Goal: Task Accomplishment & Management: Complete application form

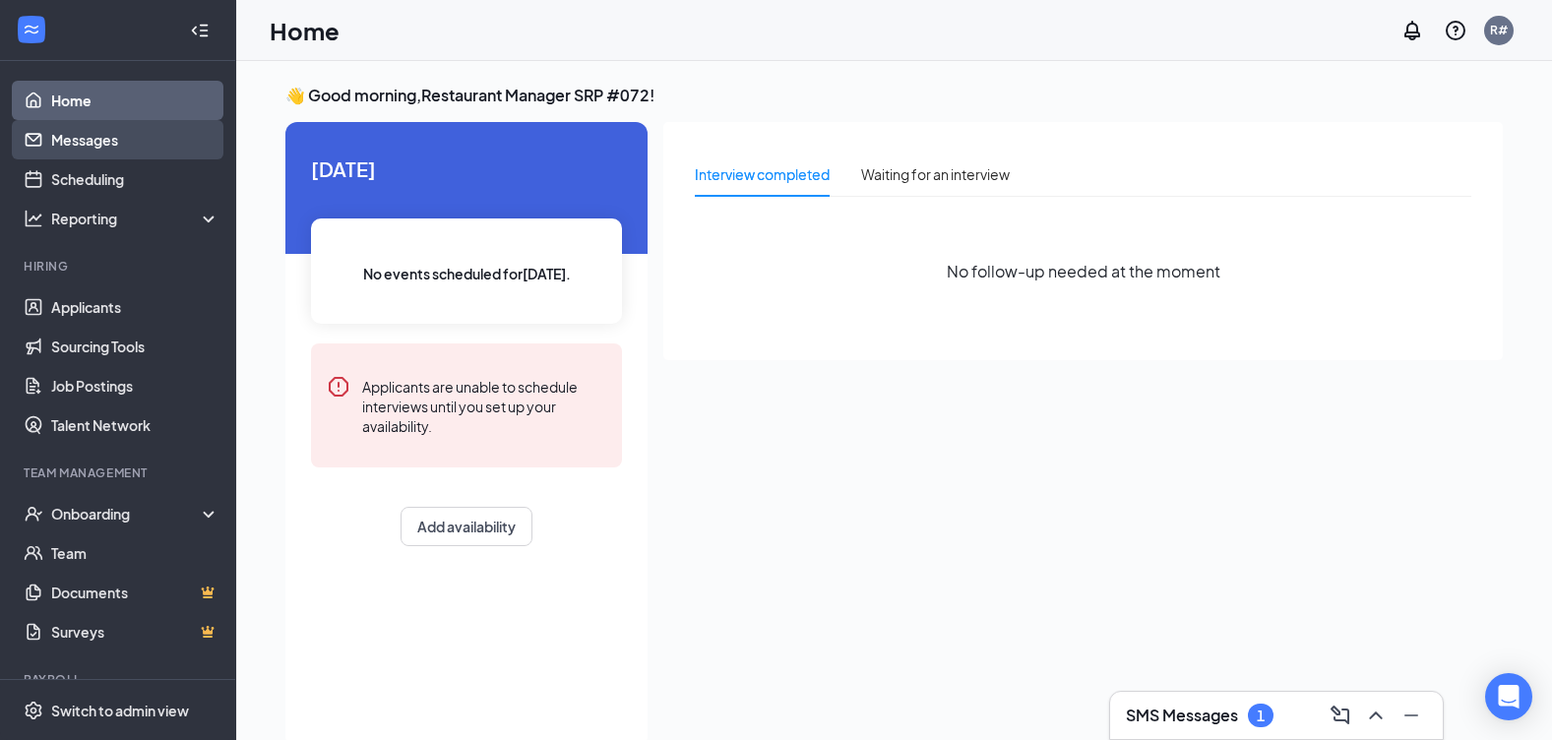
click at [96, 133] on link "Messages" at bounding box center [135, 139] width 168 height 39
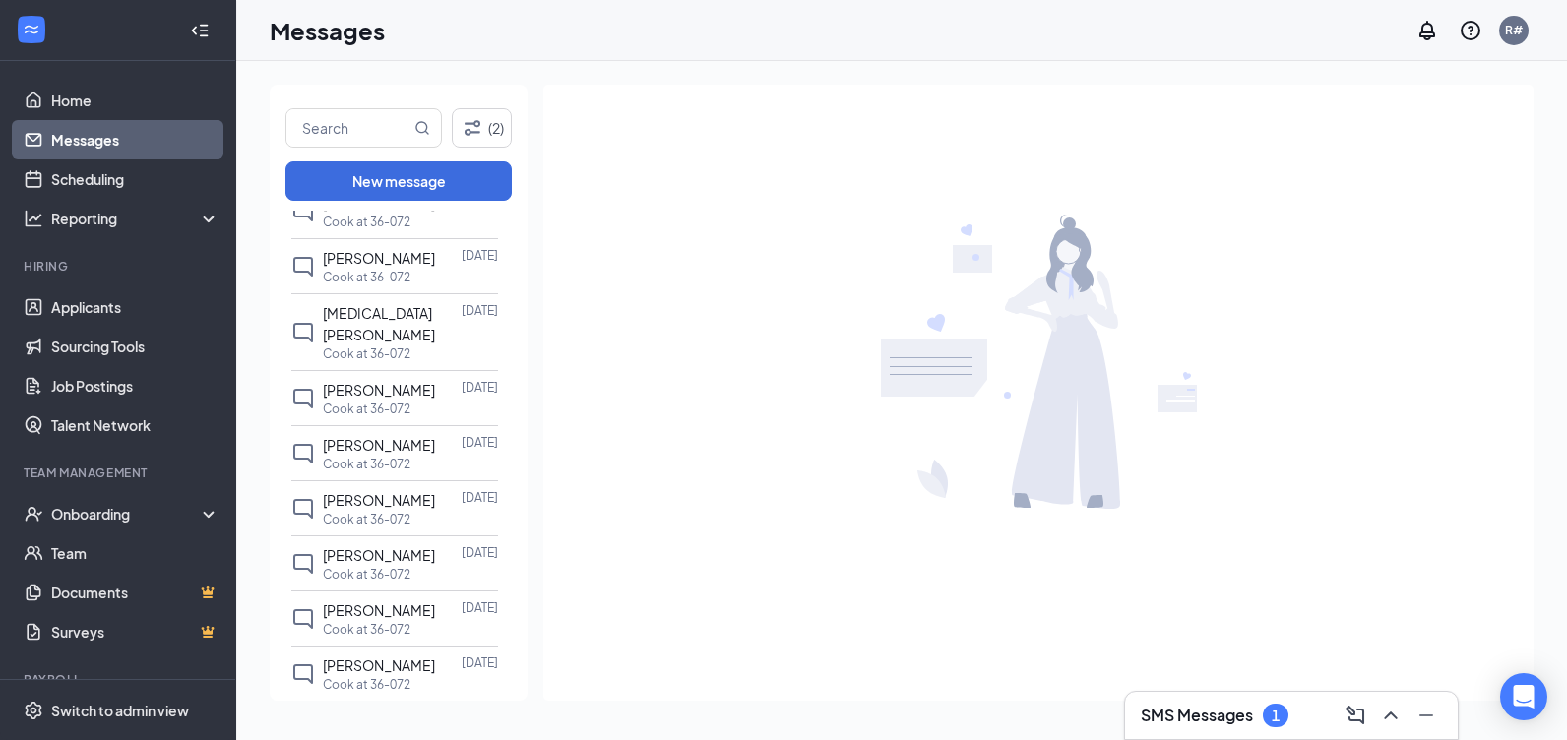
scroll to position [984, 0]
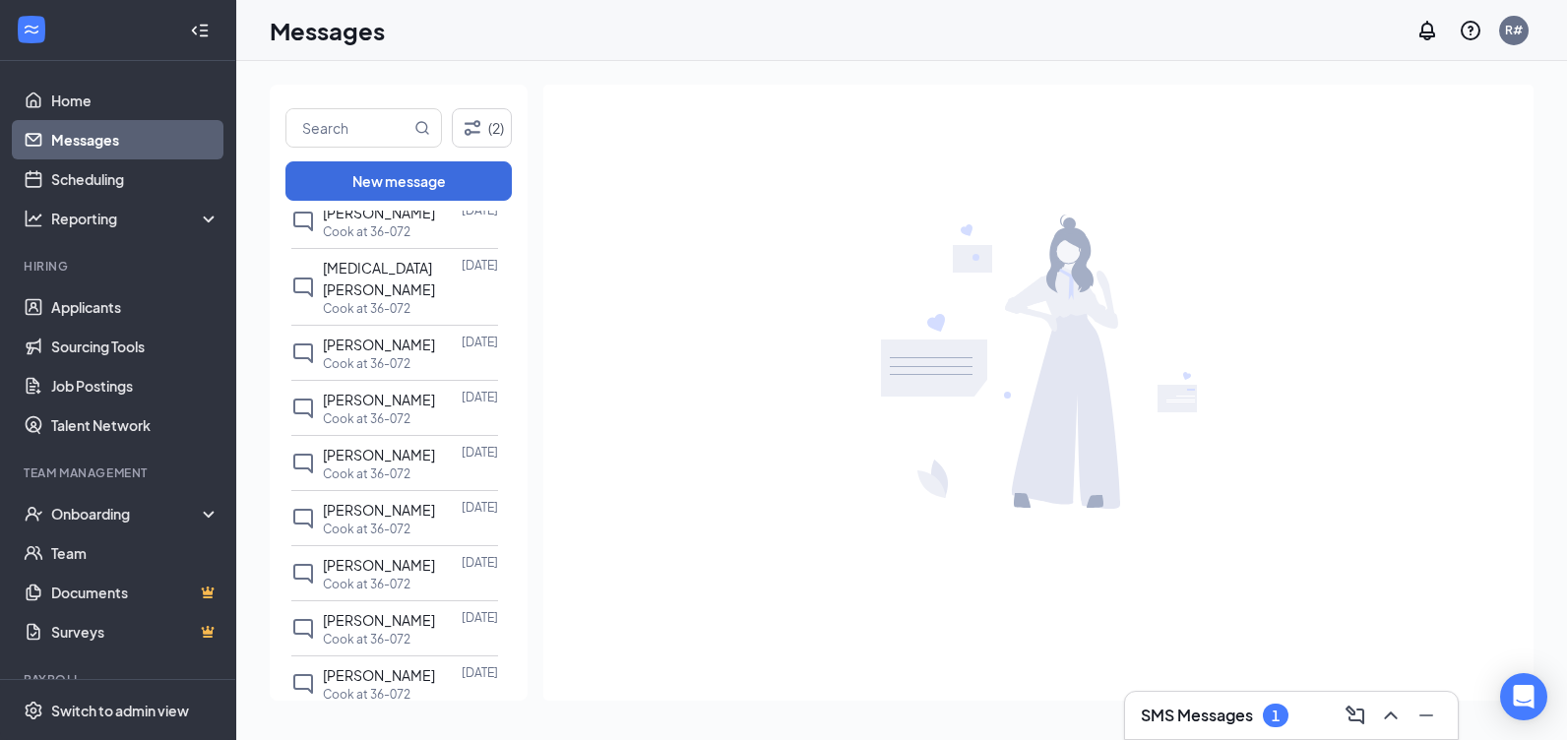
click at [420, 527] on div "Cook at 36-072" at bounding box center [410, 529] width 175 height 17
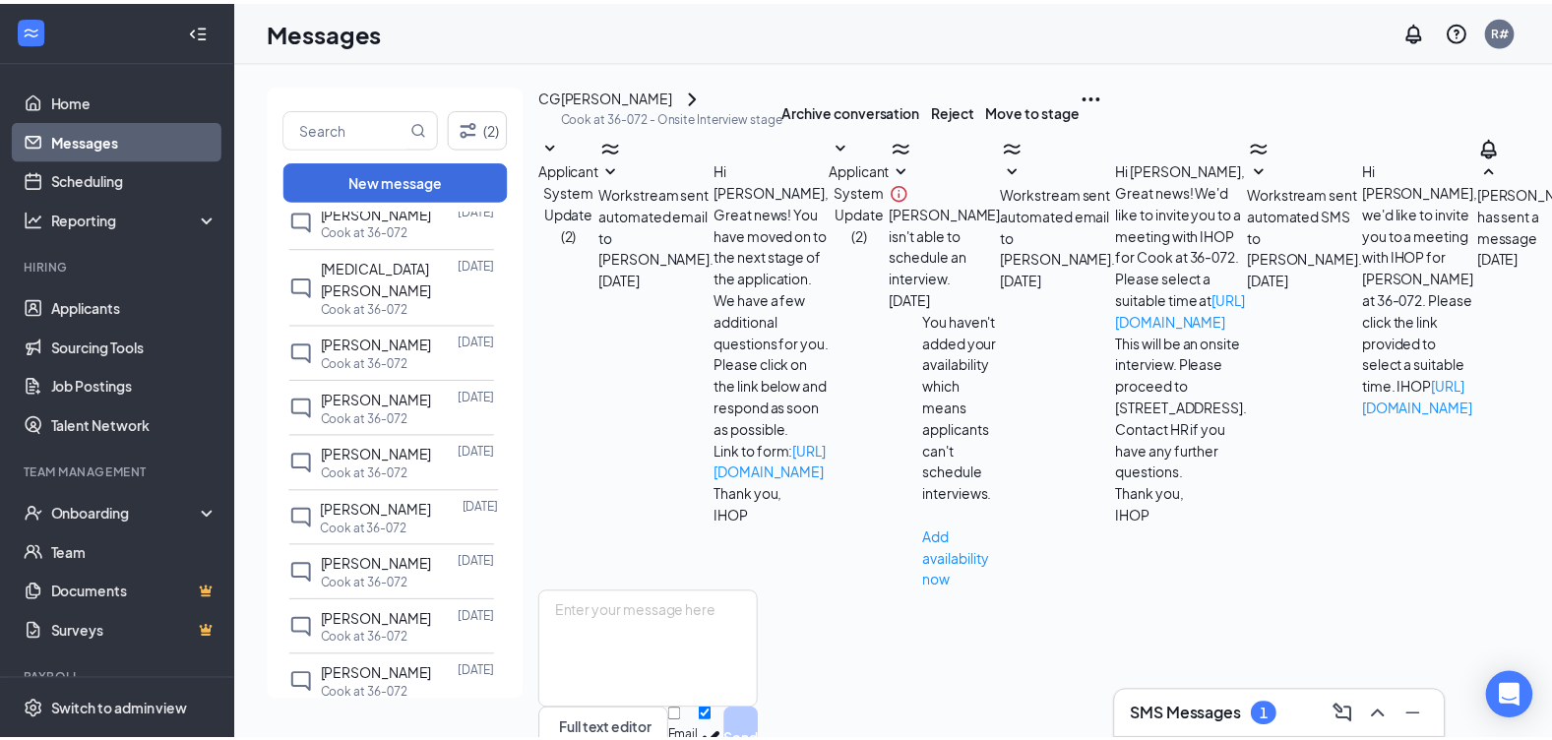
scroll to position [188, 0]
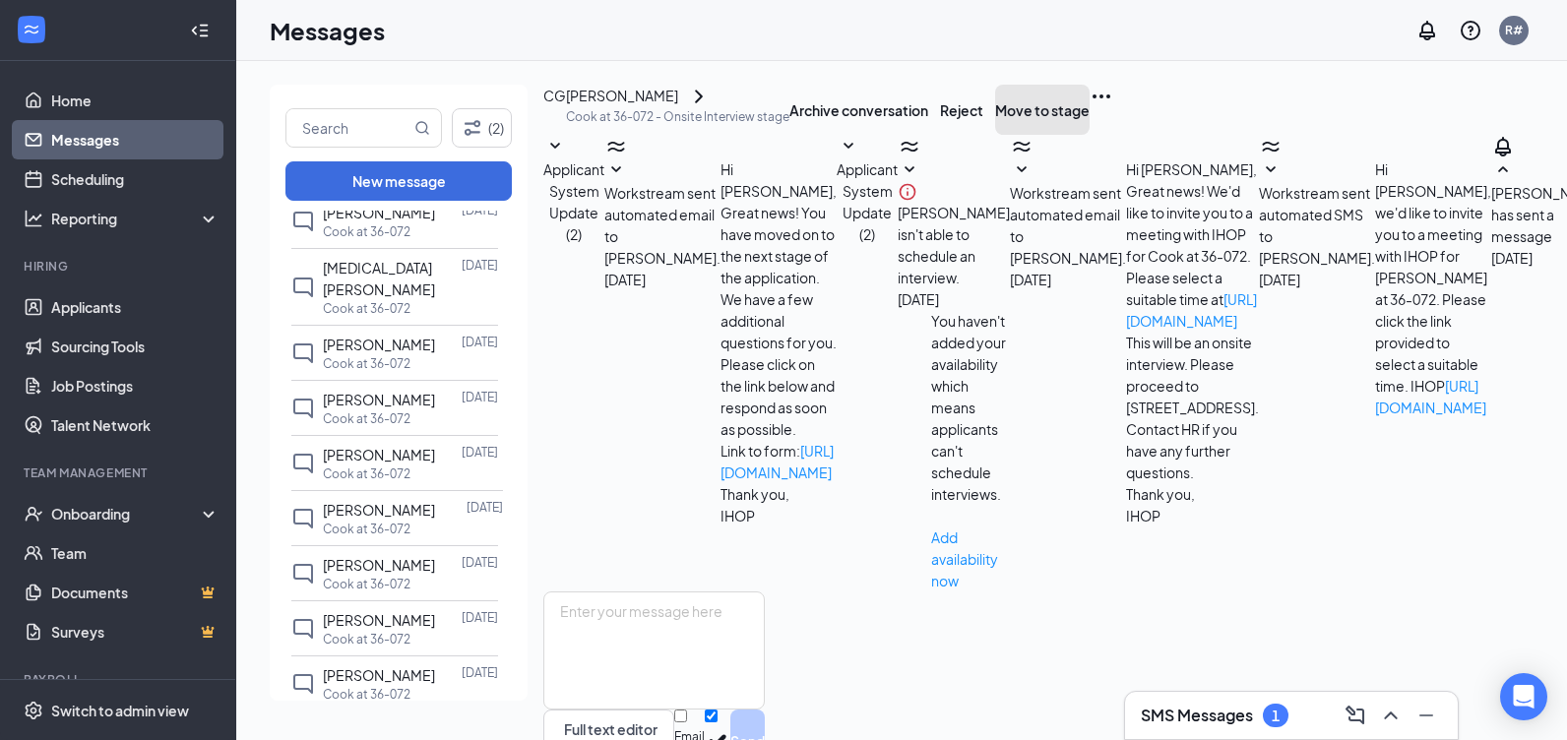
click at [1090, 135] on button "Move to stage" at bounding box center [1042, 110] width 95 height 50
type input "Hiring Complete (final stage)"
click at [106, 514] on div "Onboarding" at bounding box center [127, 514] width 152 height 20
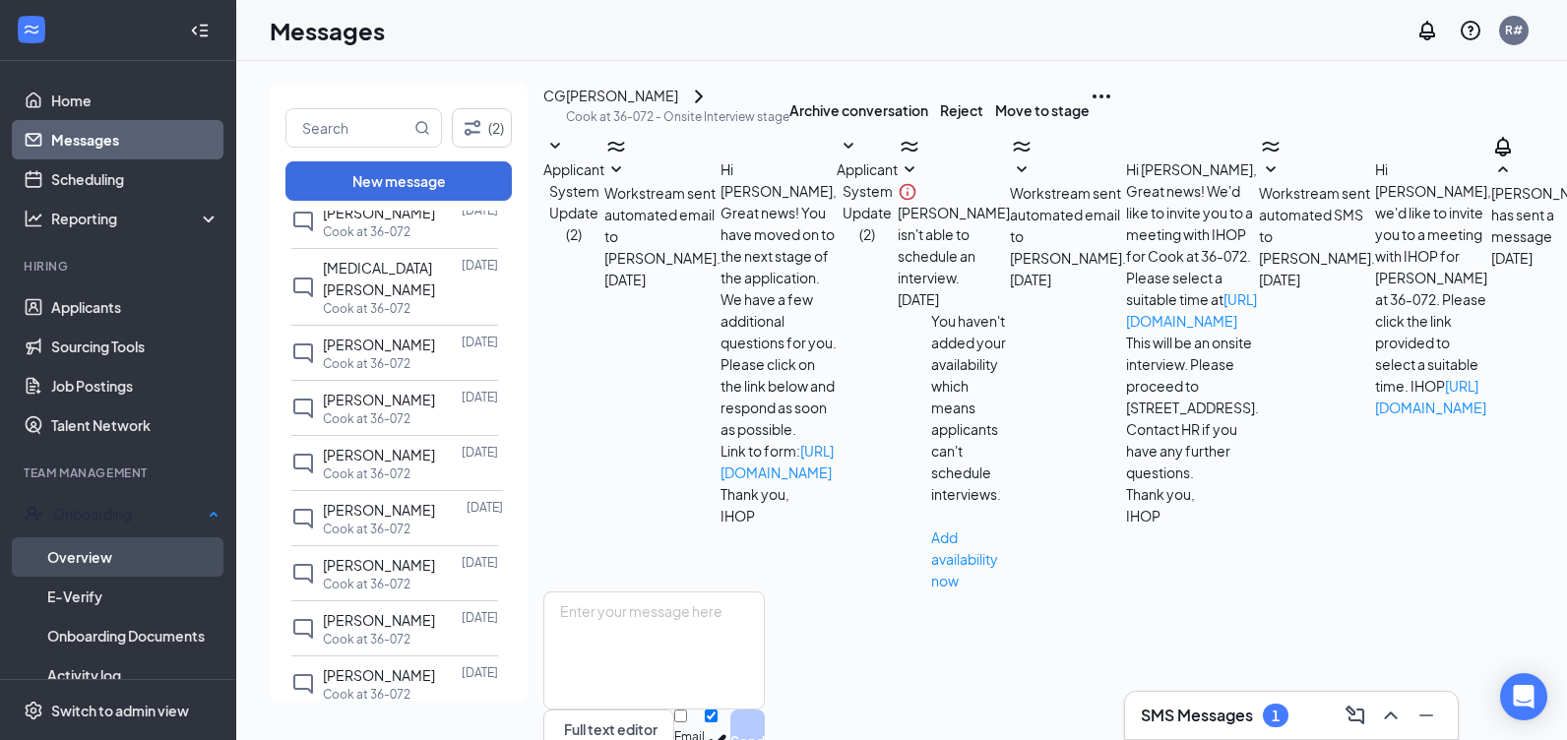
click at [63, 541] on link "Overview" at bounding box center [133, 556] width 172 height 39
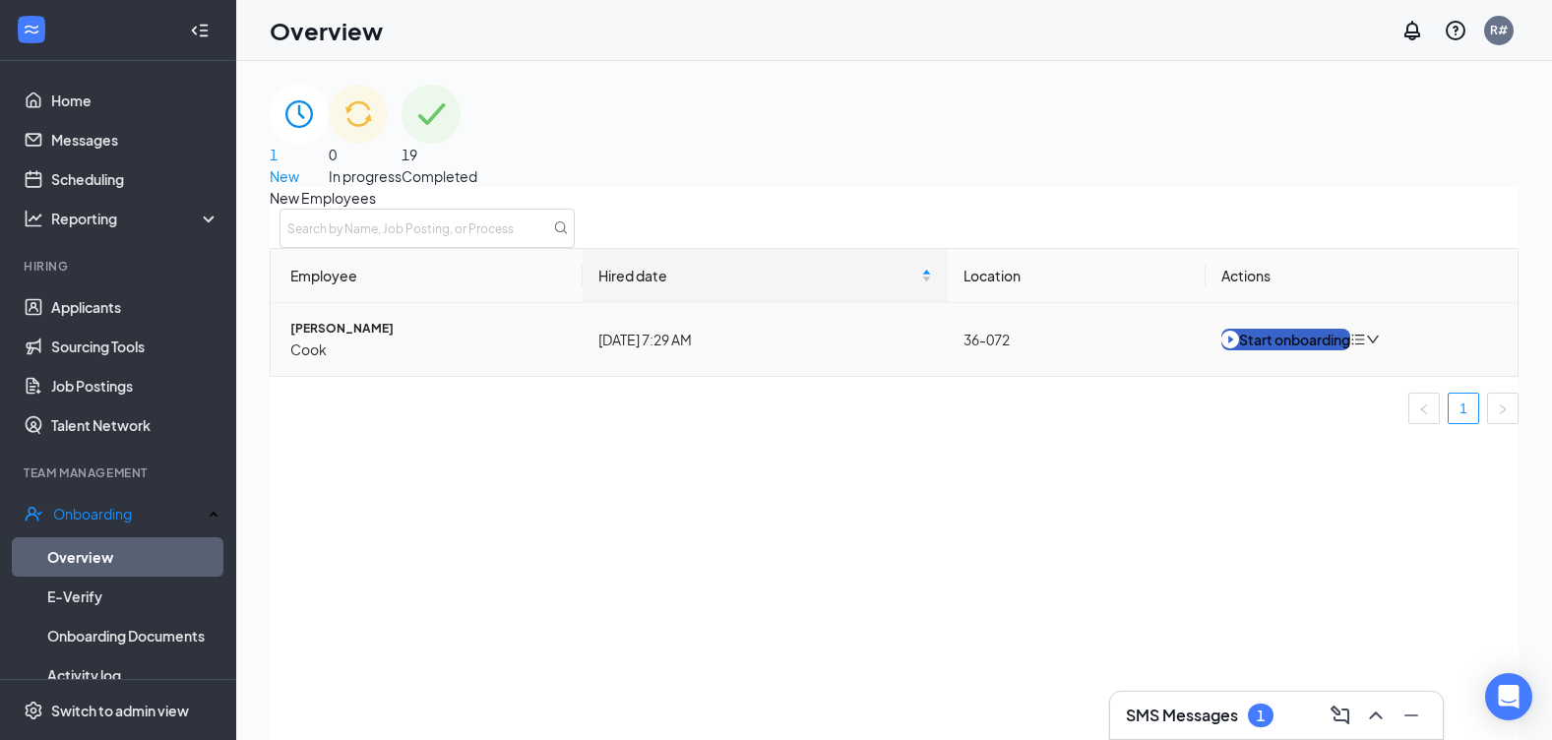
click at [1277, 350] on div "Start onboarding" at bounding box center [1286, 340] width 129 height 22
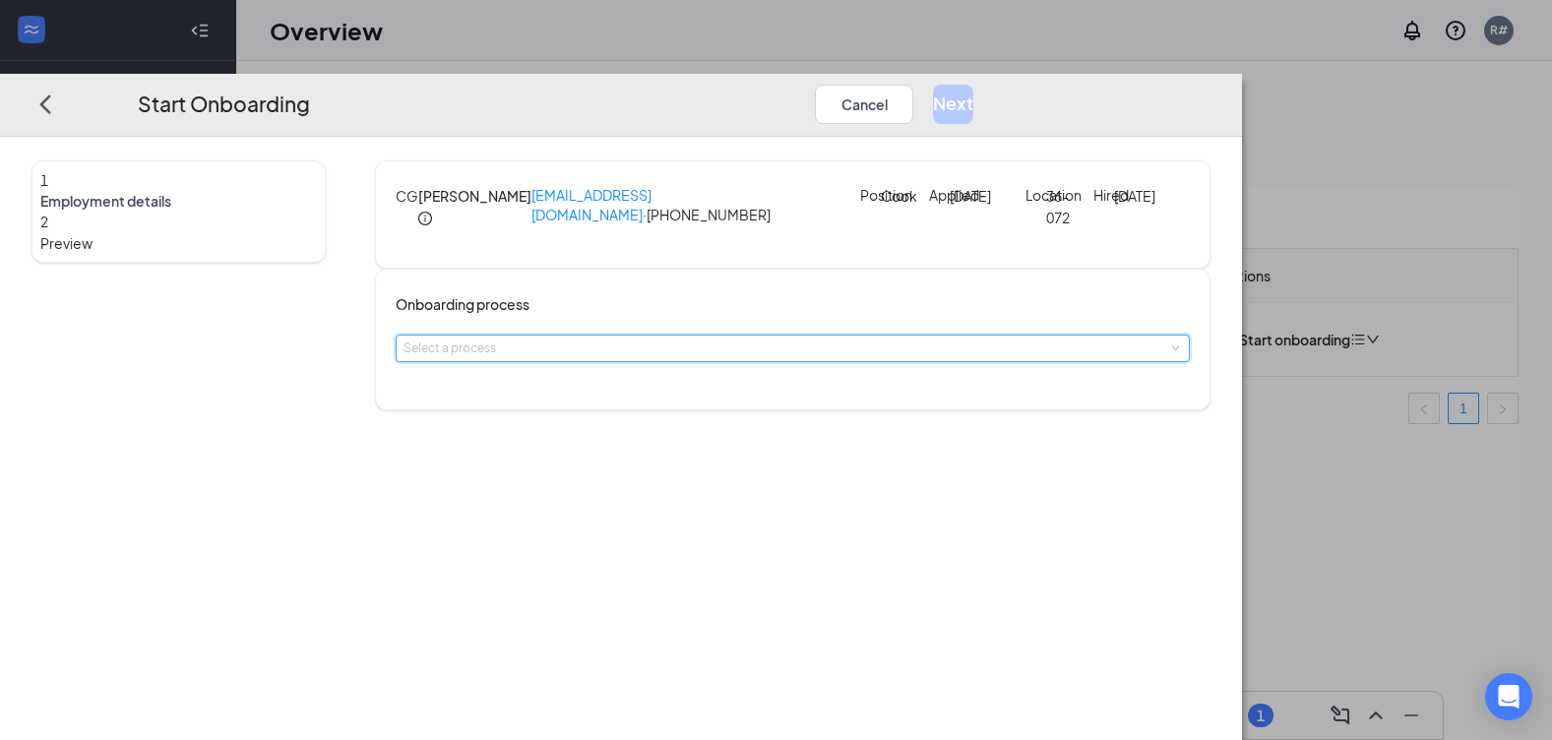
click at [803, 361] on div "Select a process" at bounding box center [793, 349] width 778 height 26
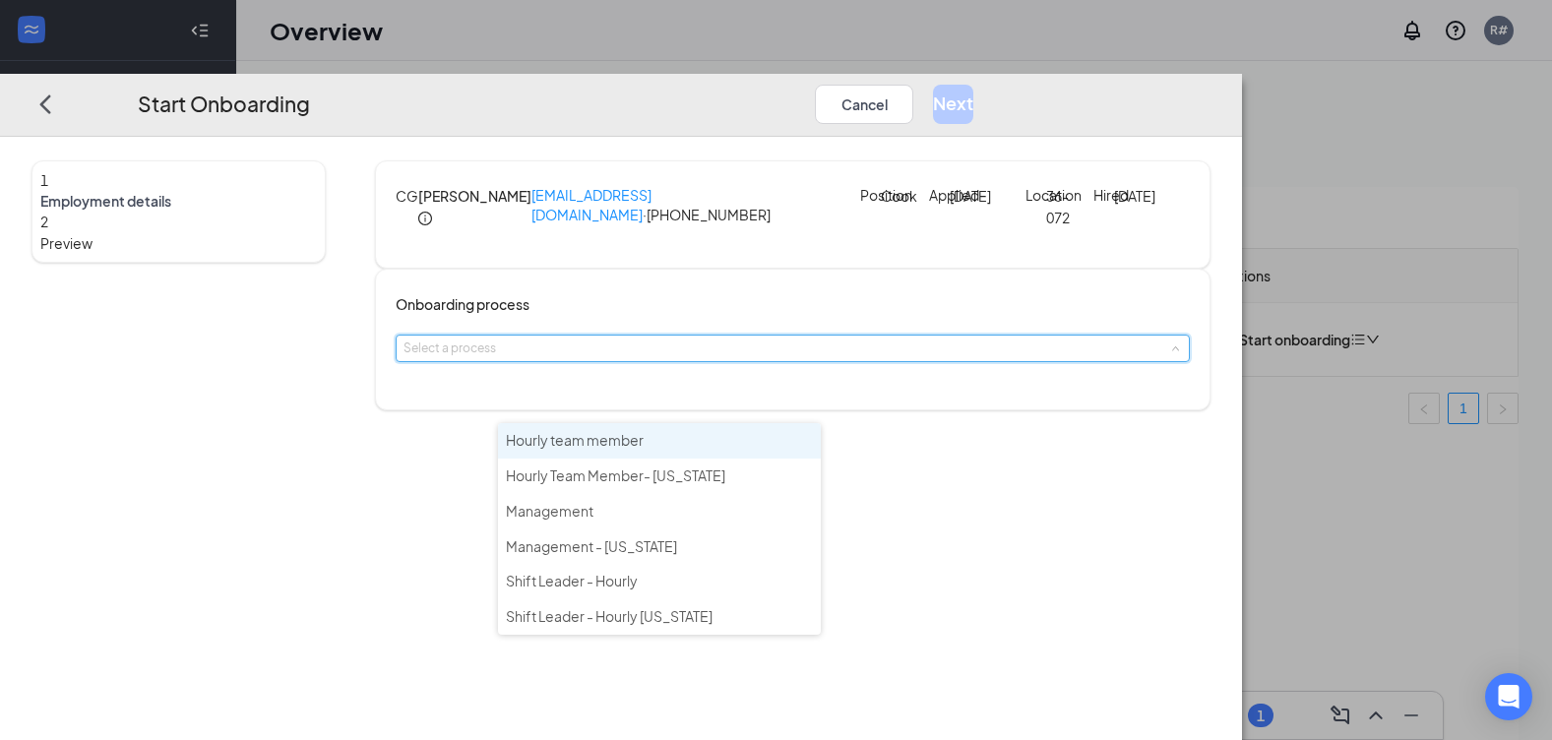
click at [756, 441] on li "Hourly team member" at bounding box center [659, 440] width 323 height 35
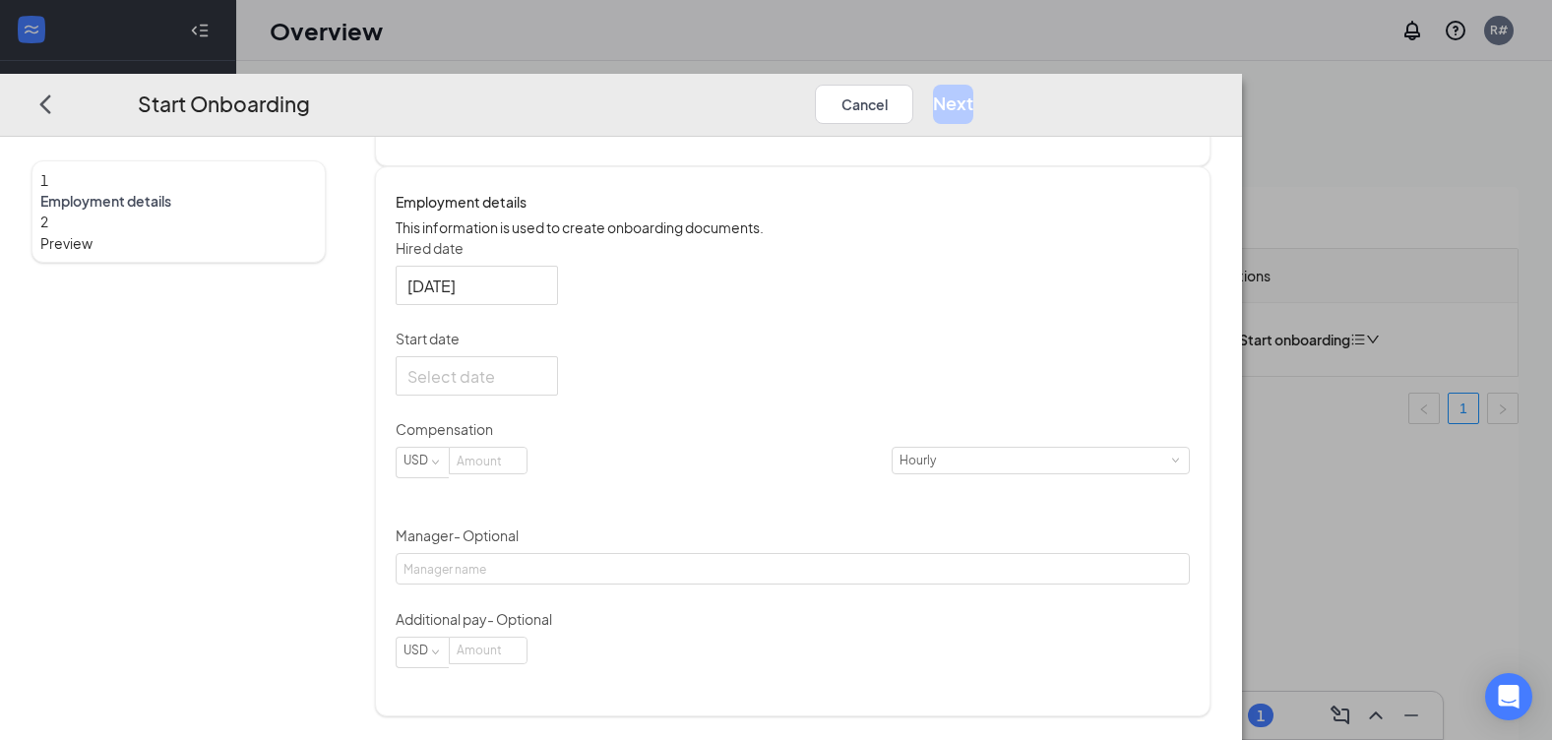
scroll to position [295, 0]
click at [546, 298] on div at bounding box center [477, 286] width 139 height 25
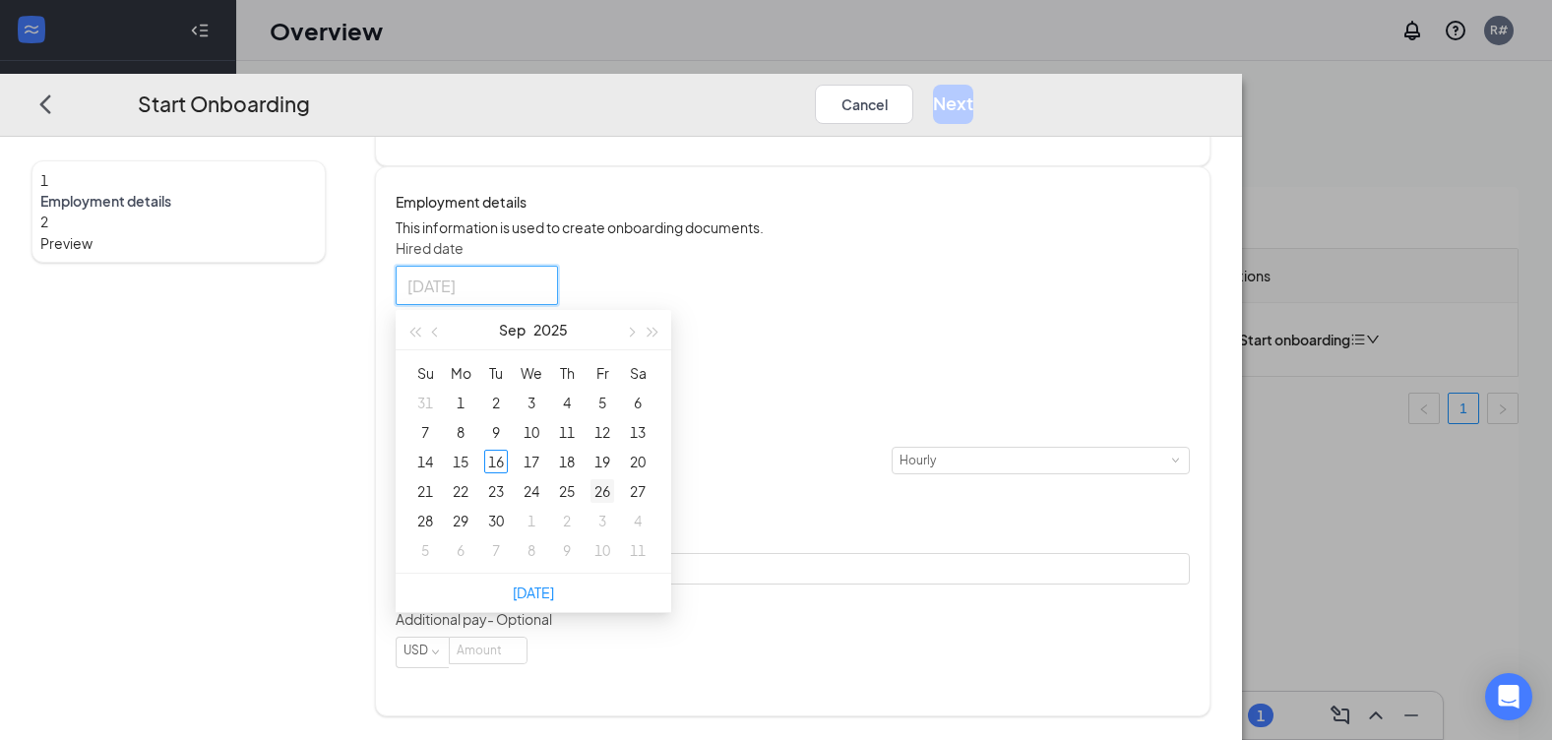
type input "[DATE]"
click at [614, 503] on div "26" at bounding box center [603, 491] width 24 height 24
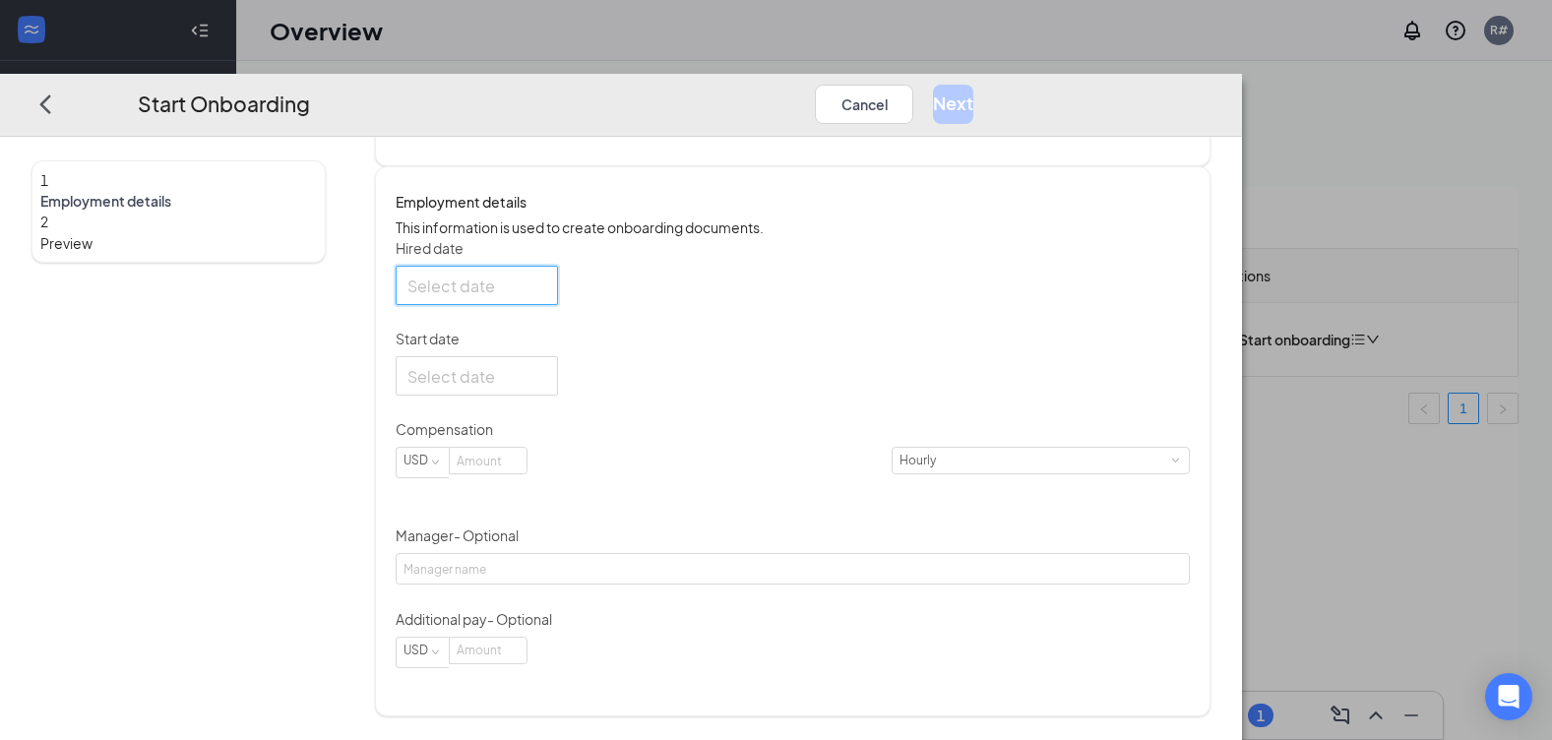
click at [546, 298] on div at bounding box center [477, 286] width 139 height 25
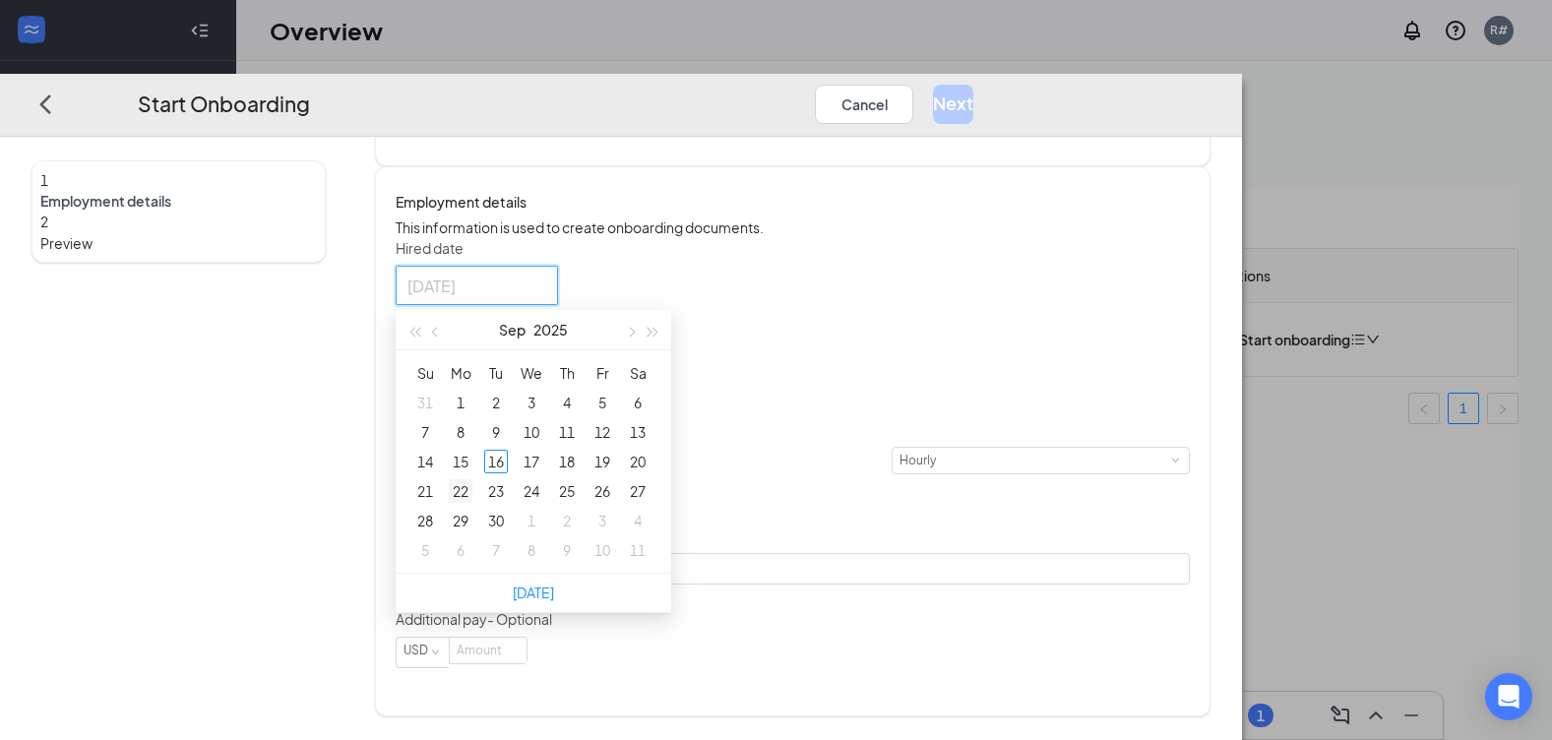
type input "[DATE]"
click at [473, 503] on div "22" at bounding box center [461, 491] width 24 height 24
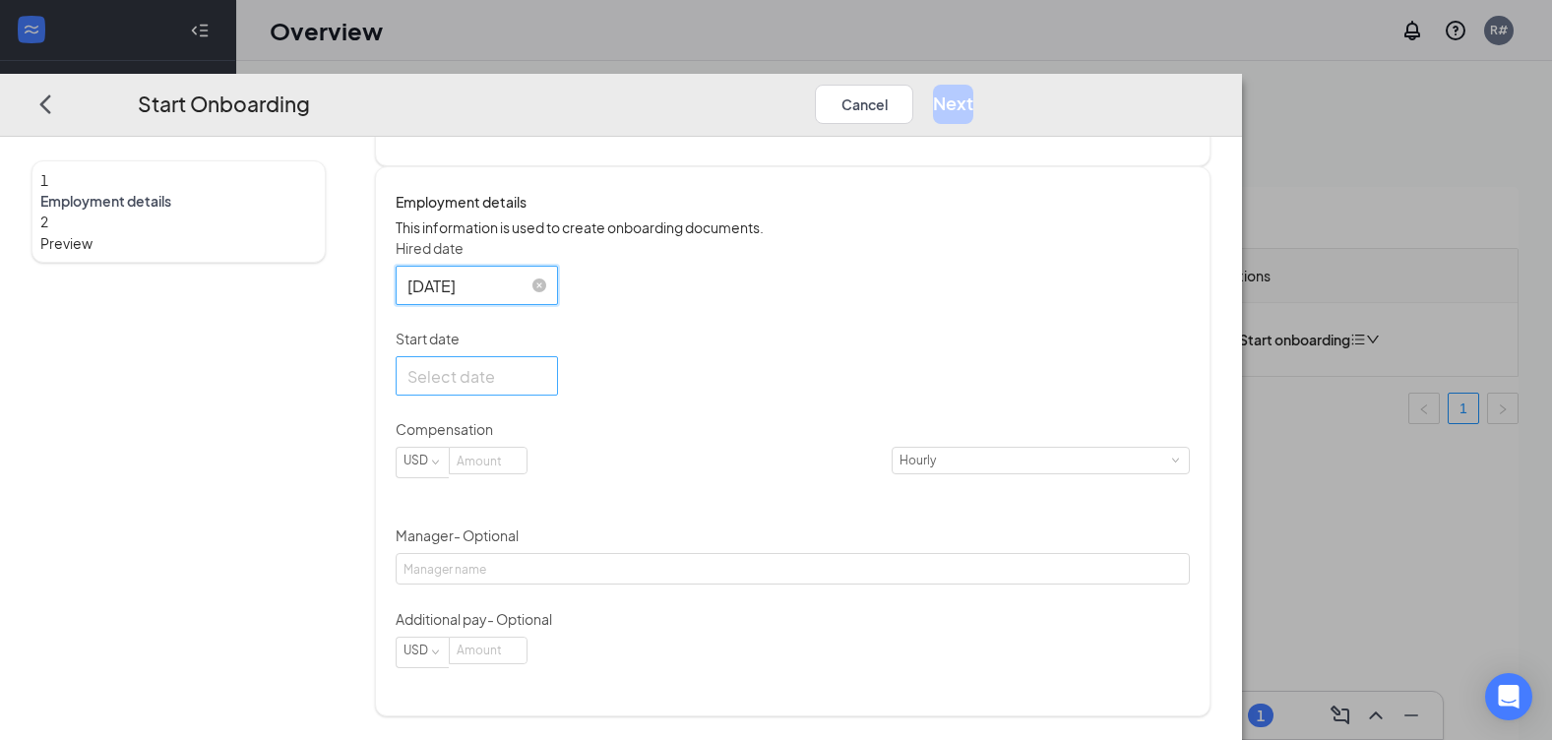
click at [546, 389] on div at bounding box center [477, 376] width 139 height 25
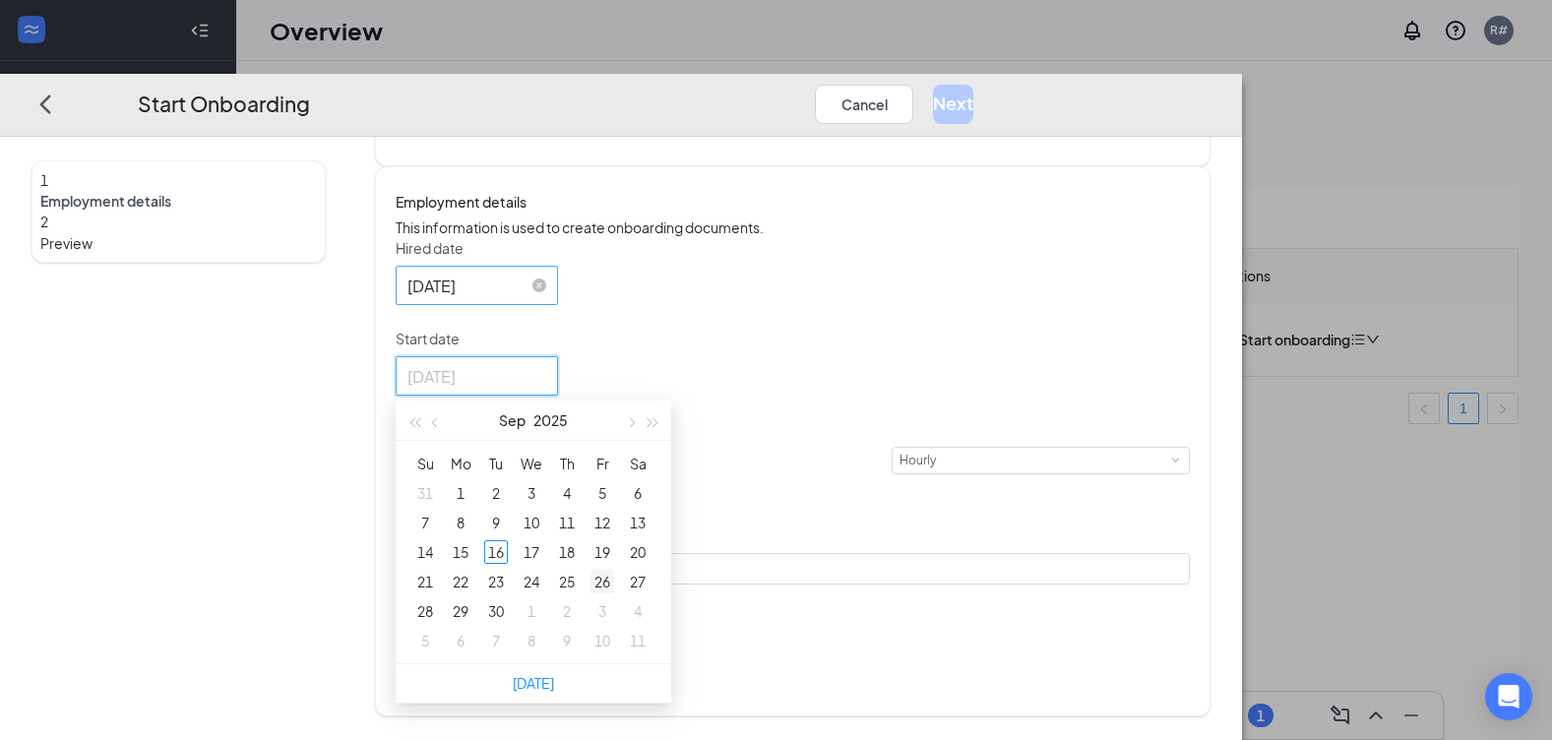
type input "[DATE]"
click at [614, 594] on div "26" at bounding box center [603, 582] width 24 height 24
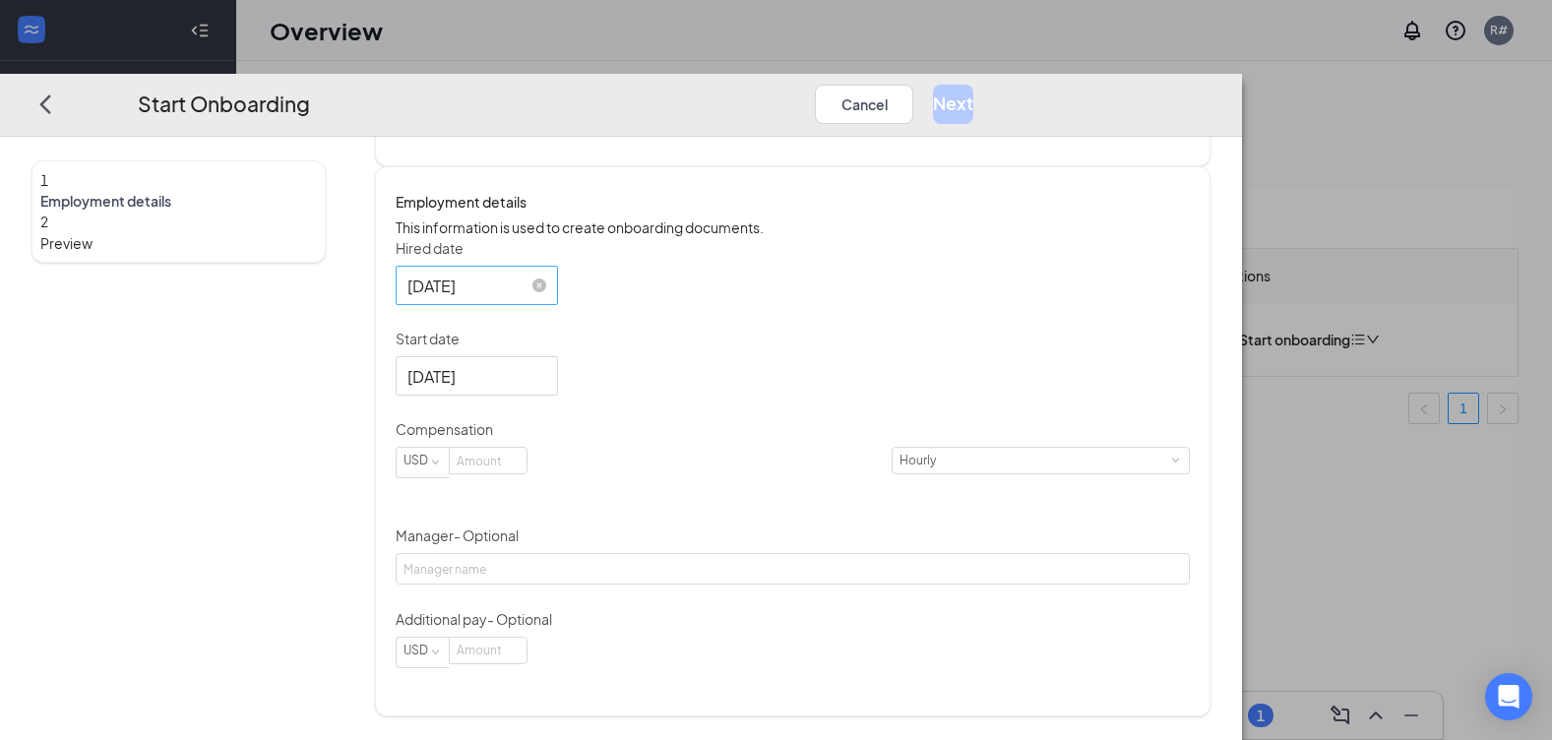
click at [943, 436] on div "Hired date [DATE] [DATE] Su Mo Tu We Th Fr Sa 31 1 2 3 4 5 6 7 8 9 10 11 12 13 …" at bounding box center [792, 453] width 793 height 430
click at [527, 473] on input at bounding box center [488, 461] width 77 height 26
type input "18"
click at [1051, 386] on div "Hired date [DATE] [DATE] Su Mo Tu We Th Fr Sa 31 1 2 3 4 5 6 7 8 9 10 11 12 13 …" at bounding box center [792, 453] width 793 height 430
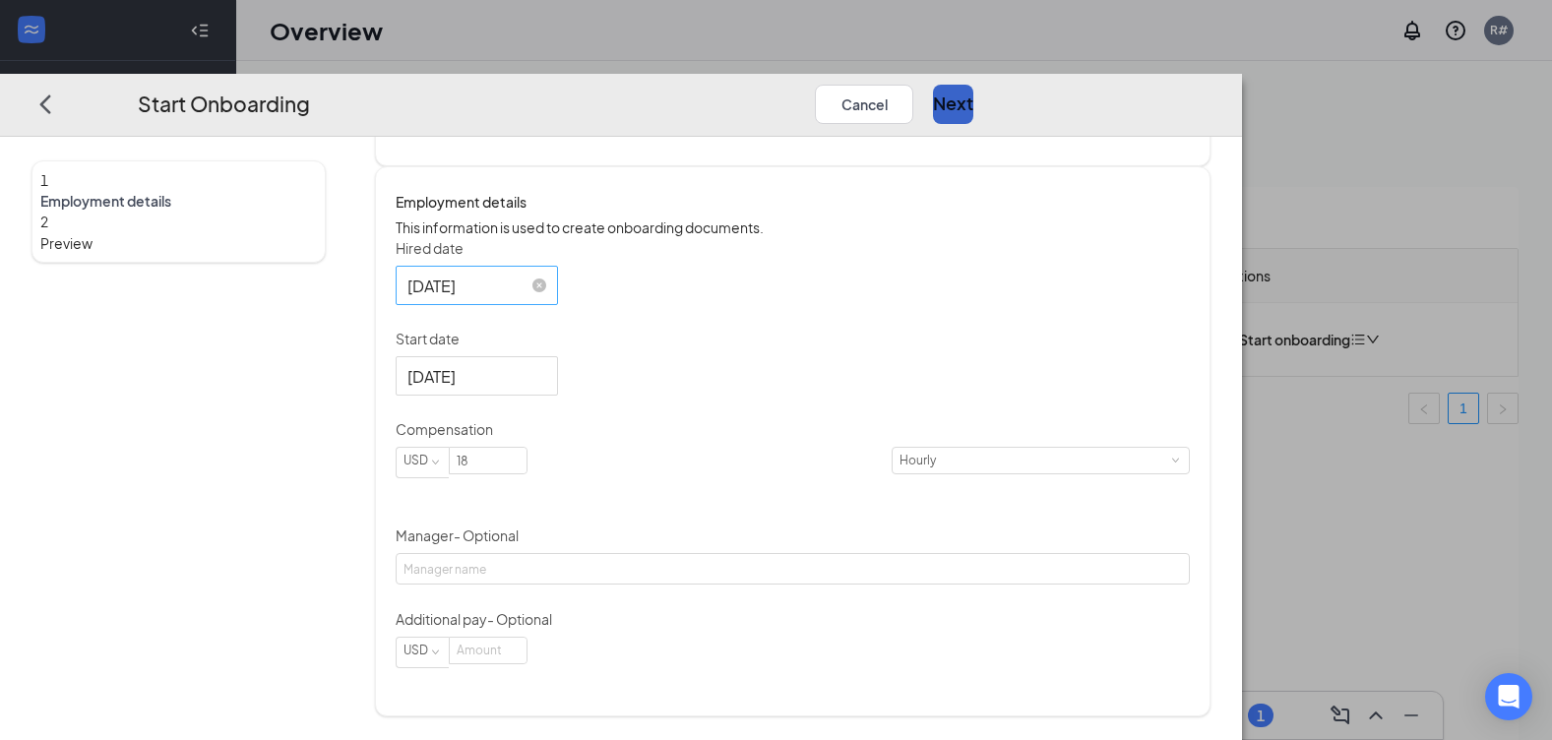
click at [974, 85] on button "Next" at bounding box center [953, 104] width 40 height 39
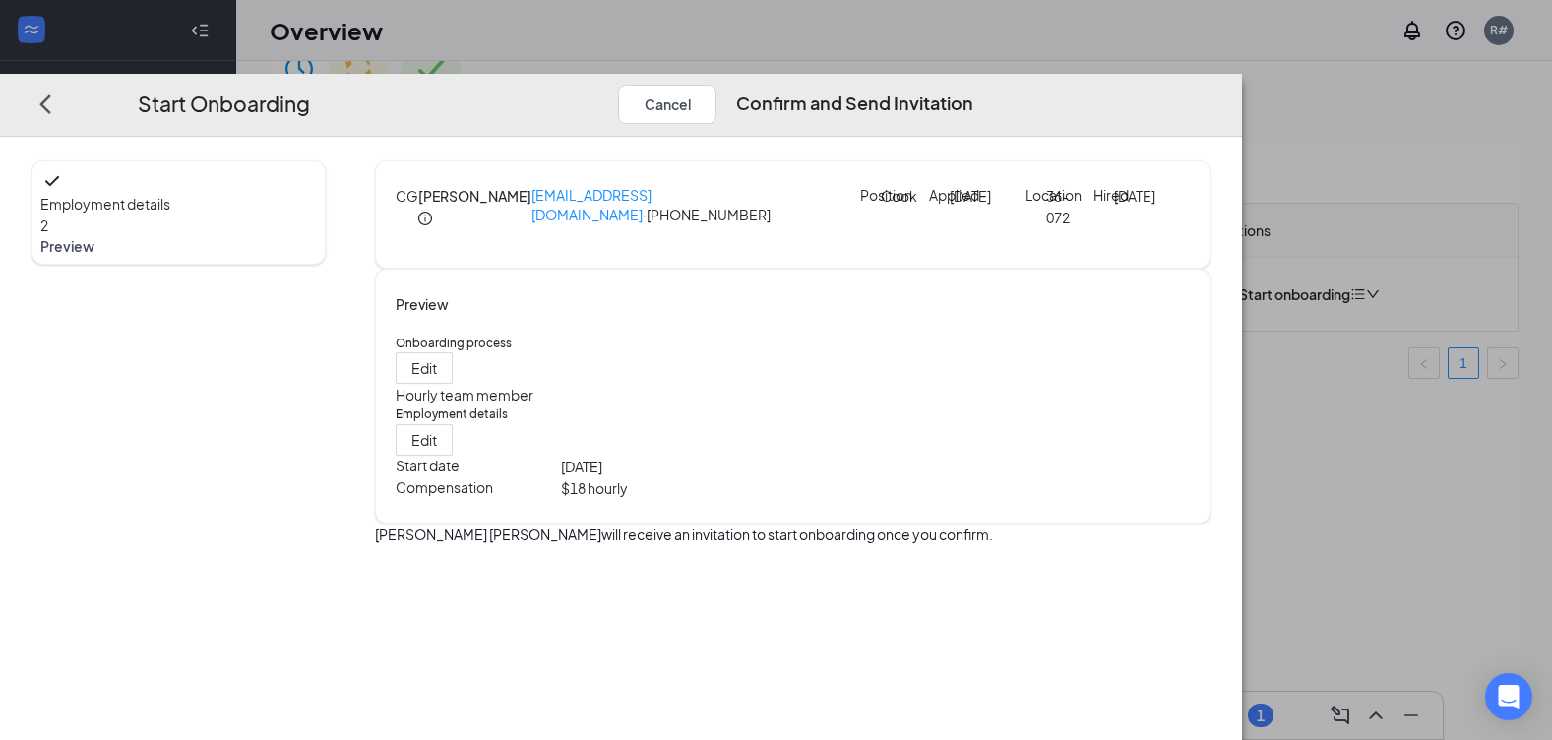
scroll to position [89, 0]
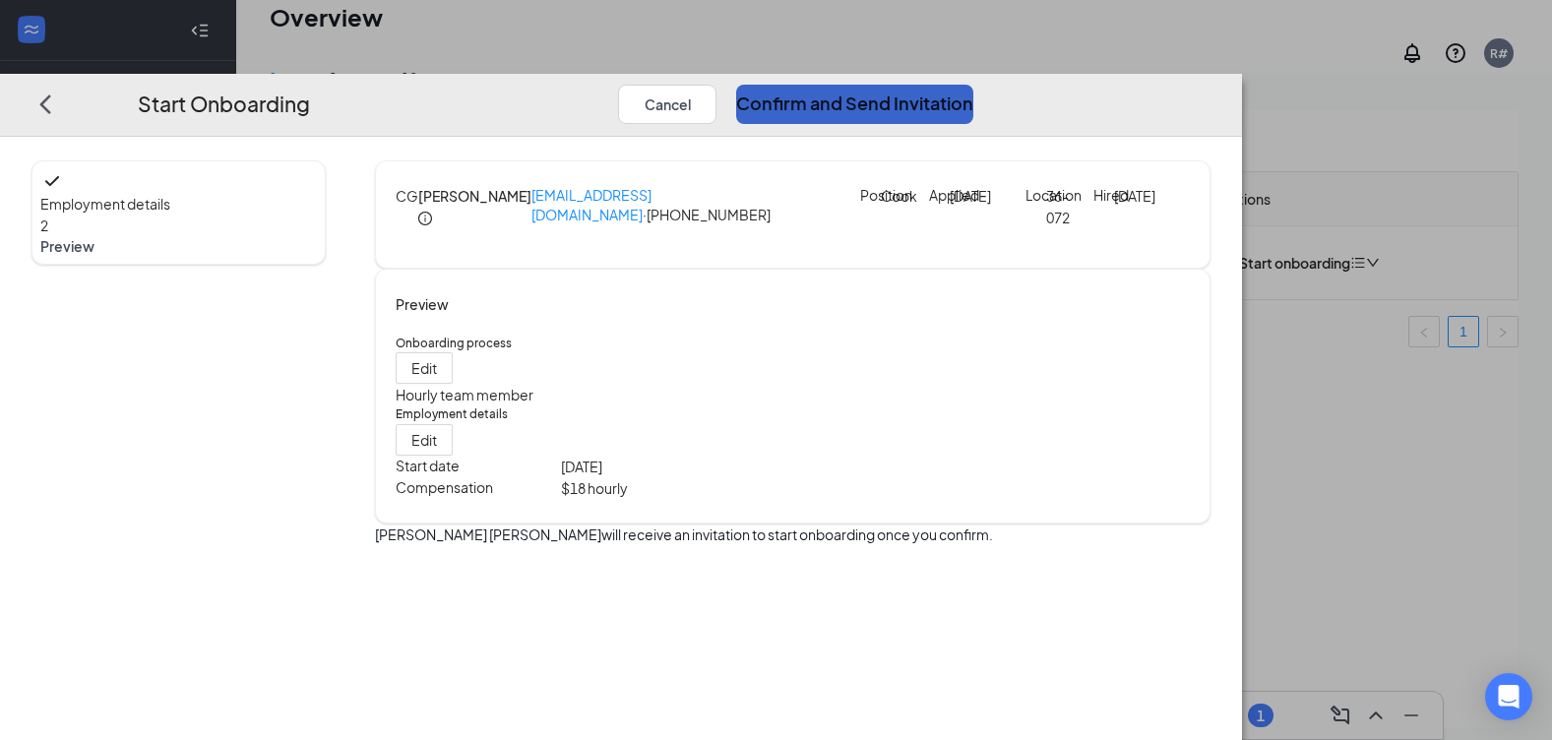
click at [974, 85] on button "Confirm and Send Invitation" at bounding box center [854, 104] width 237 height 39
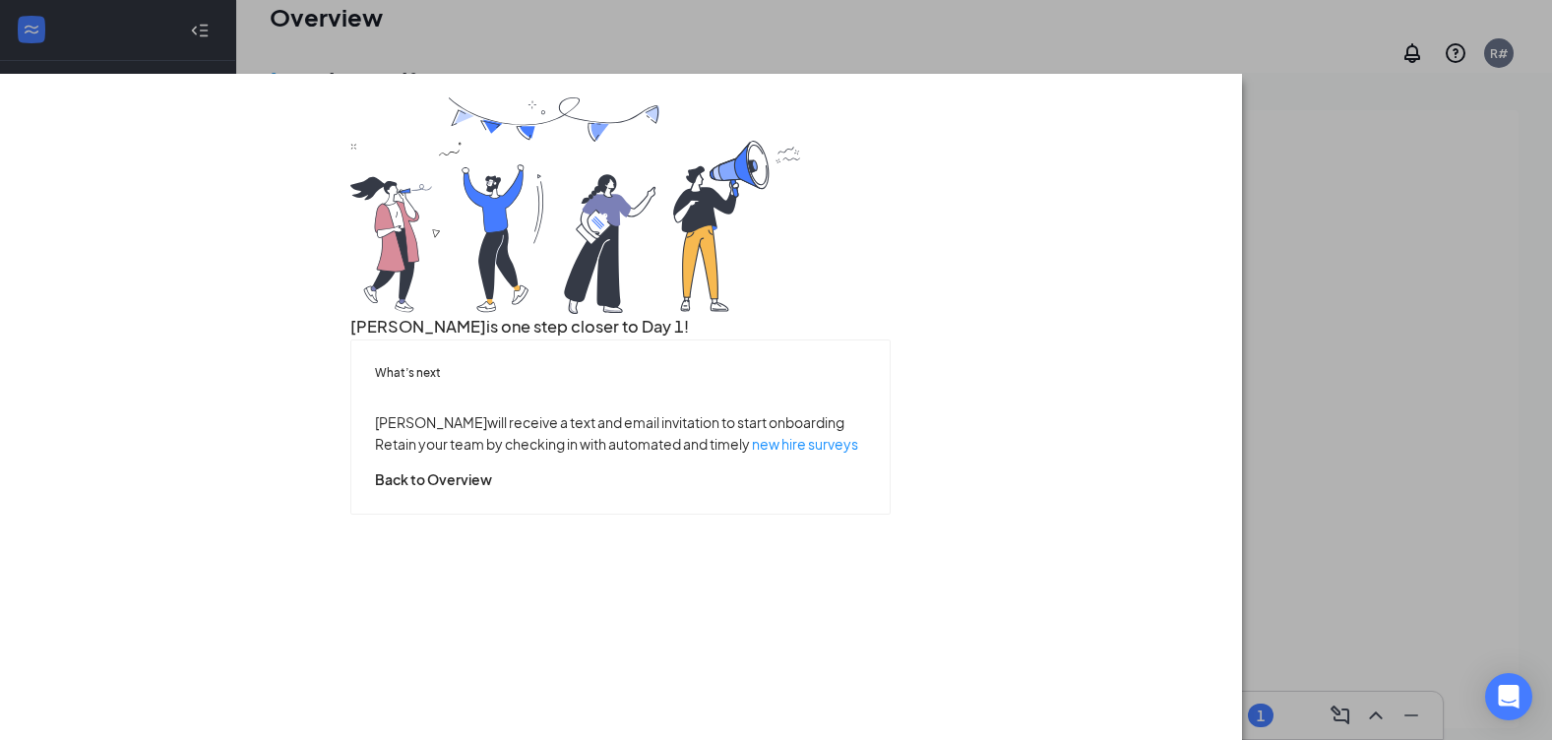
scroll to position [67, 0]
click at [492, 490] on button "Back to Overview" at bounding box center [433, 480] width 117 height 22
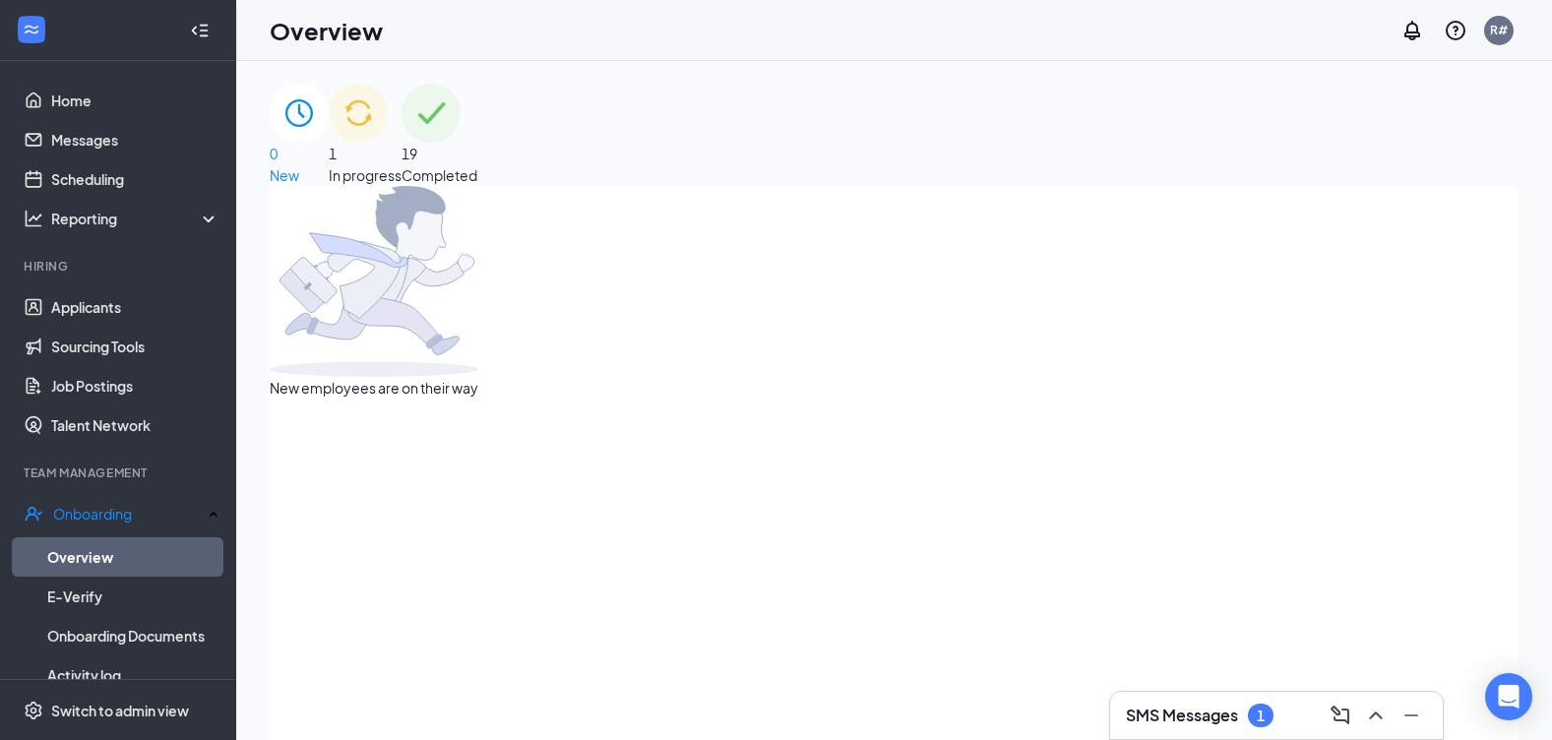
scroll to position [0, 0]
